Goal: Check status

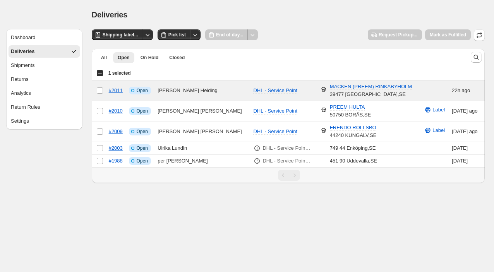
click at [157, 13] on div "Deliveries" at bounding box center [288, 14] width 393 height 11
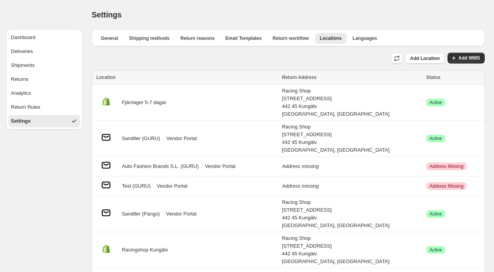
scroll to position [63, 0]
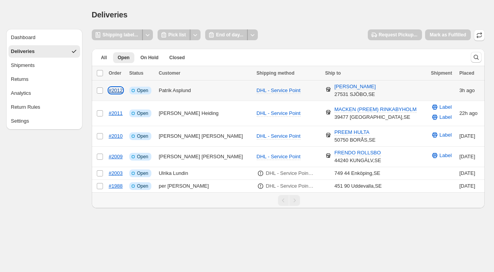
click at [119, 88] on link "#2012" at bounding box center [116, 91] width 14 height 6
